Goal: Task Accomplishment & Management: Complete application form

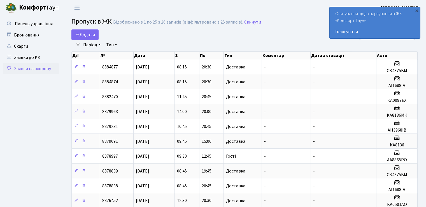
select select "25"
click at [78, 32] on span "Додати" at bounding box center [85, 35] width 20 height 6
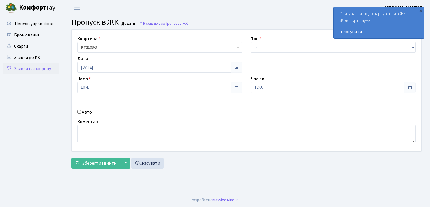
click at [80, 111] on input "Авто" at bounding box center [79, 112] width 4 height 4
checkbox input "true"
type input "АА2419РК"
drag, startPoint x: 308, startPoint y: 47, endPoint x: 306, endPoint y: 45, distance: 3.0
click at [308, 47] on select "- Доставка Таксі Гості Сервіс" at bounding box center [333, 47] width 165 height 11
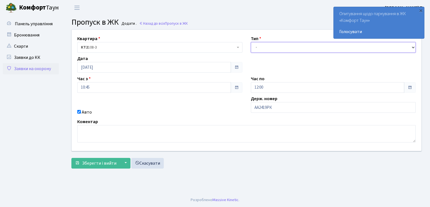
select select "18"
click at [251, 42] on select "- Доставка Таксі Гості Сервіс" at bounding box center [333, 47] width 165 height 11
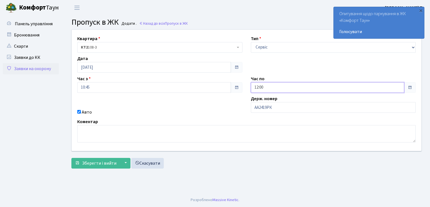
click at [258, 87] on input "12:00" at bounding box center [328, 87] width 154 height 11
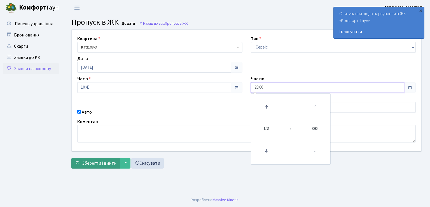
type input "20:00"
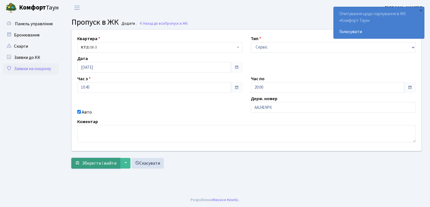
click at [104, 160] on span "Зберегти і вийти" at bounding box center [99, 163] width 34 height 6
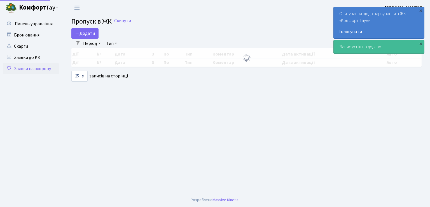
select select "25"
